Goal: Find contact information: Find contact information

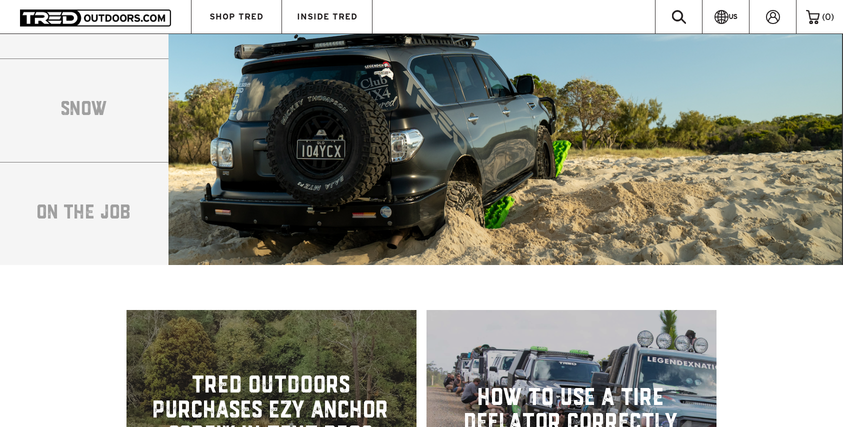
scroll to position [2509, 0]
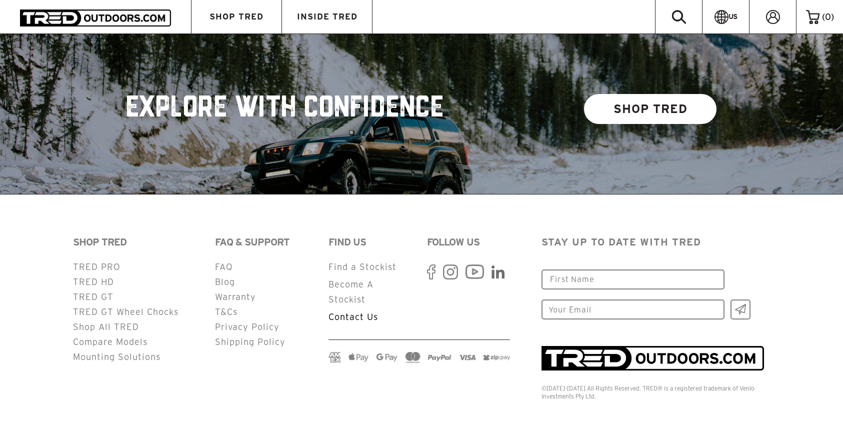
click at [351, 312] on link "Contact Us" at bounding box center [352, 316] width 49 height 9
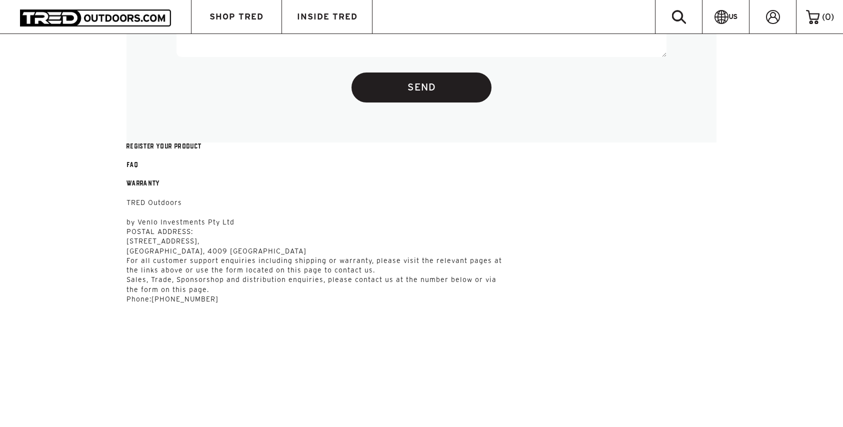
scroll to position [771, 0]
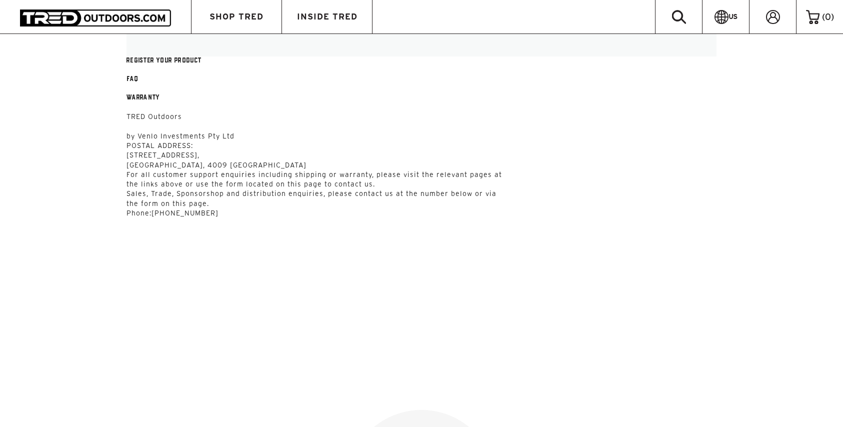
click at [151, 139] on p "TRED Outdoors by Venlo Investments Pty Ltd" at bounding box center [421, 126] width 590 height 29
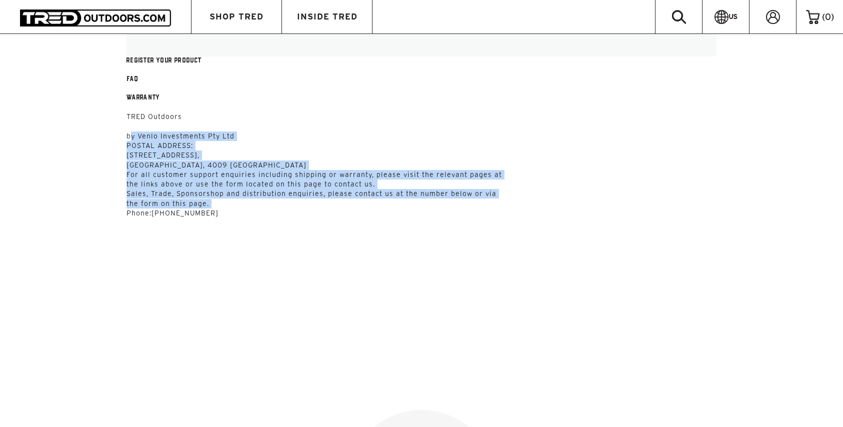
drag, startPoint x: 151, startPoint y: 139, endPoint x: 178, endPoint y: 204, distance: 69.9
click at [178, 204] on div "TRED Outdoors by Venlo Investments Pty Ltd POSTAL ADDRESS: Unit 6, 56 Lavarack …" at bounding box center [421, 165] width 590 height 106
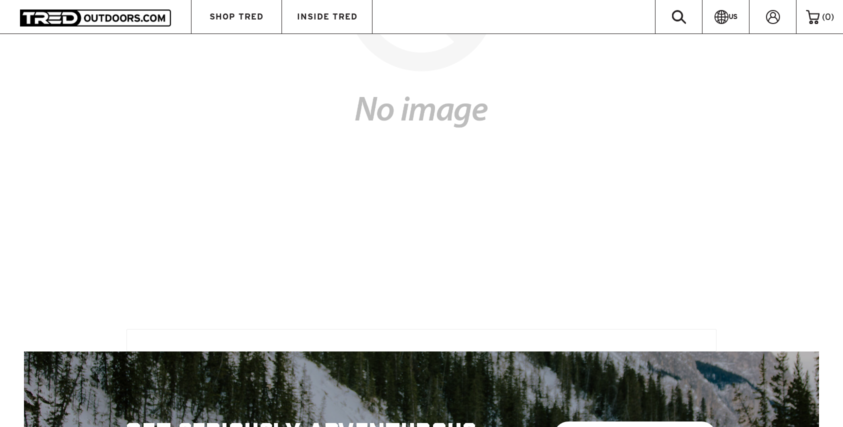
scroll to position [1637, 0]
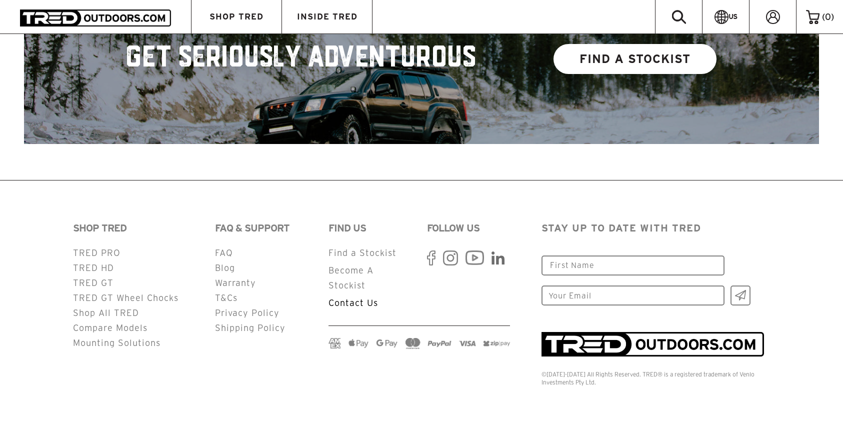
click at [355, 301] on link "Contact Us" at bounding box center [352, 302] width 49 height 9
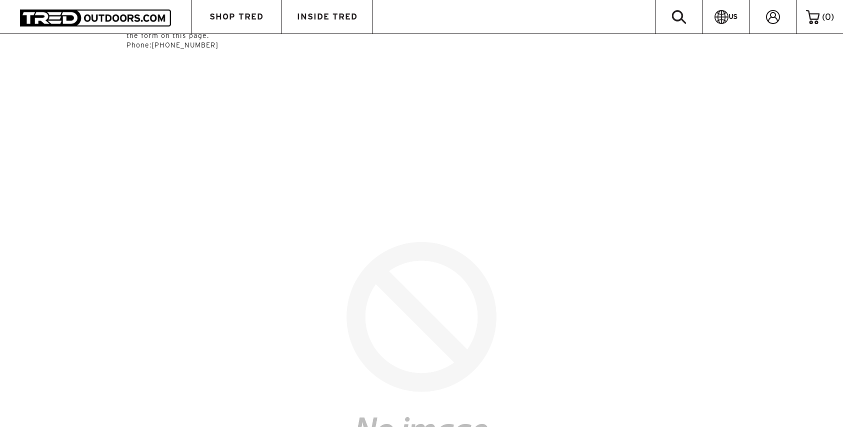
scroll to position [1253, 0]
